Goal: Task Accomplishment & Management: Manage account settings

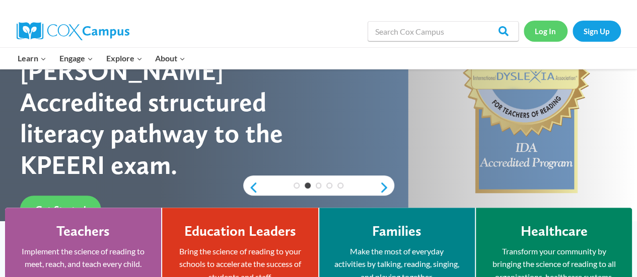
click at [554, 26] on link "Log In" at bounding box center [546, 31] width 44 height 21
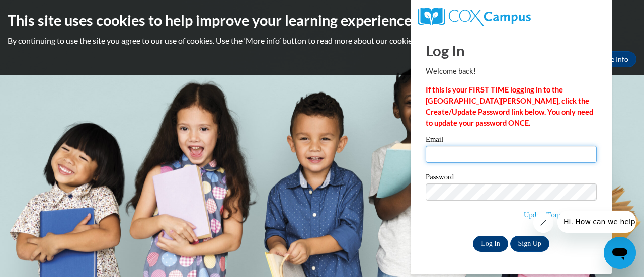
type input "jremo@kippatl.org"
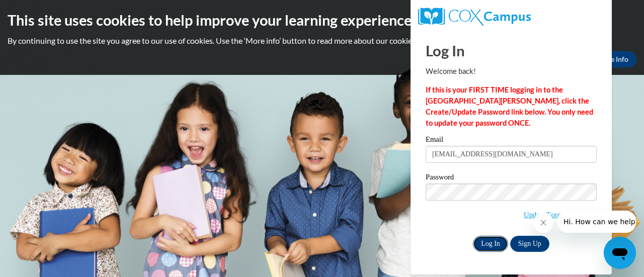
click at [486, 245] on input "Log In" at bounding box center [490, 244] width 35 height 16
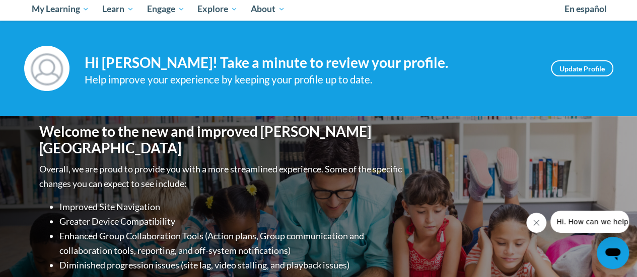
scroll to position [105, 0]
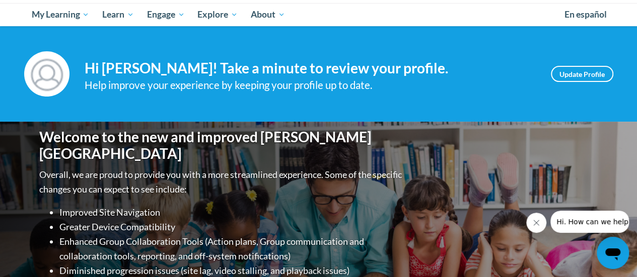
drag, startPoint x: 641, startPoint y: 38, endPoint x: 644, endPoint y: 58, distance: 19.8
click at [636, 58] on html "This site uses cookies to help improve your learning experience. By continuing …" at bounding box center [318, 33] width 637 height 277
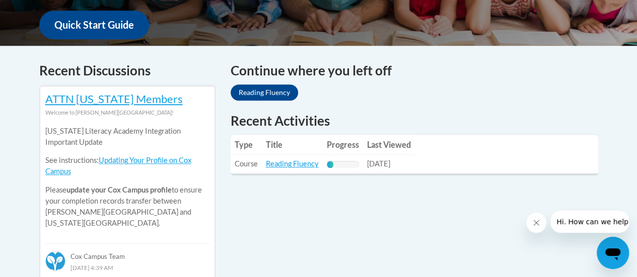
scroll to position [395, 0]
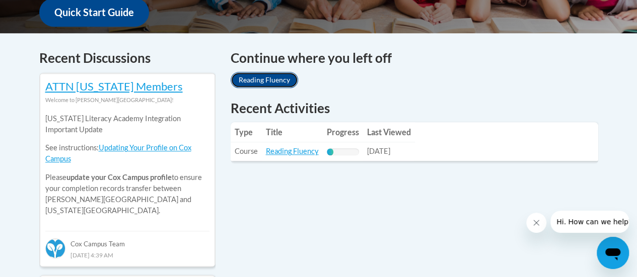
click at [253, 81] on link "Reading Fluency" at bounding box center [264, 80] width 67 height 16
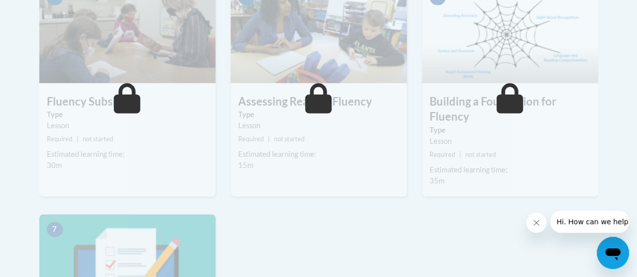
scroll to position [642, 0]
